Goal: Navigation & Orientation: Find specific page/section

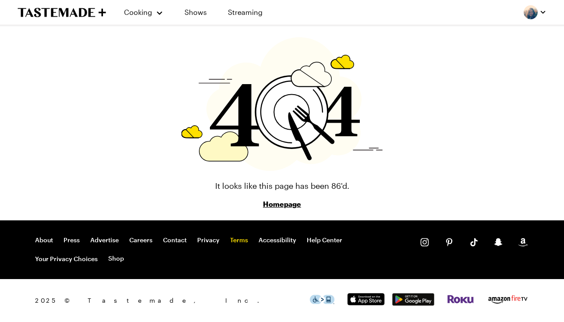
click at [237, 239] on link "Terms" at bounding box center [239, 240] width 18 height 8
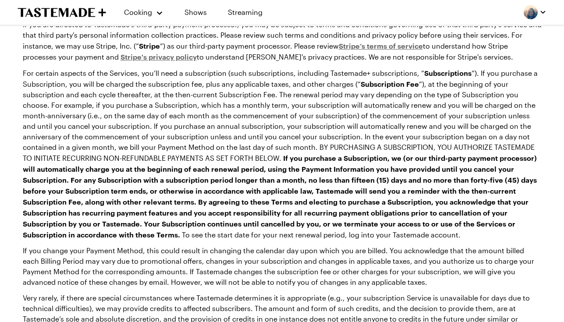
scroll to position [3349, 0]
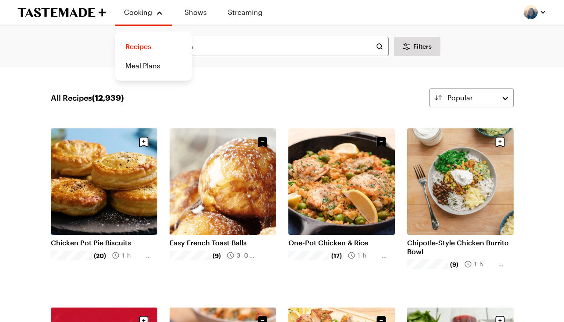
click at [78, 13] on icon "To Tastemade Home Page" at bounding box center [62, 12] width 89 height 10
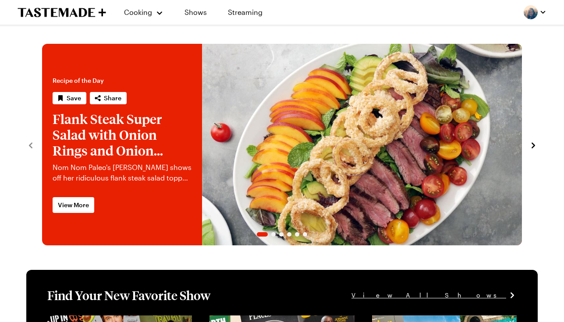
click at [80, 14] on icon "To Tastemade Home Page" at bounding box center [83, 12] width 8 height 9
